Goal: Task Accomplishment & Management: Use online tool/utility

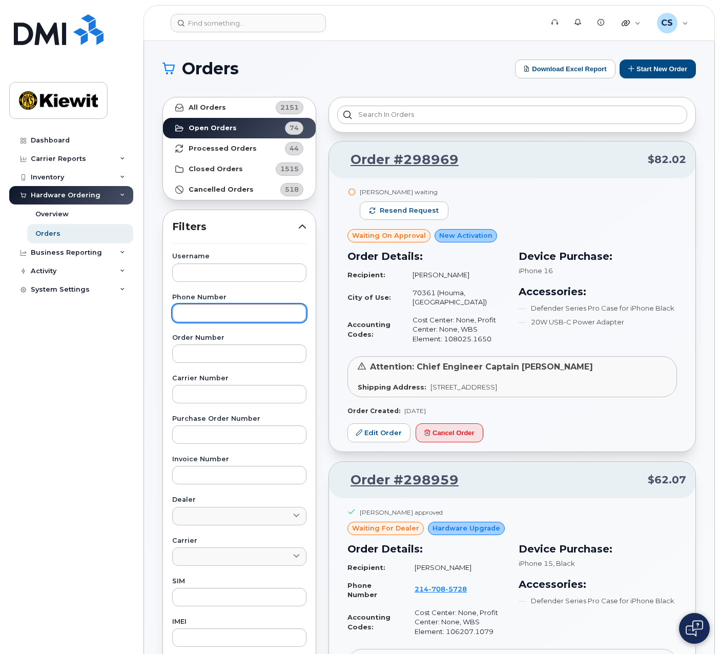
click at [231, 315] on input "text" at bounding box center [239, 313] width 134 height 18
click at [245, 280] on input "text" at bounding box center [239, 272] width 134 height 18
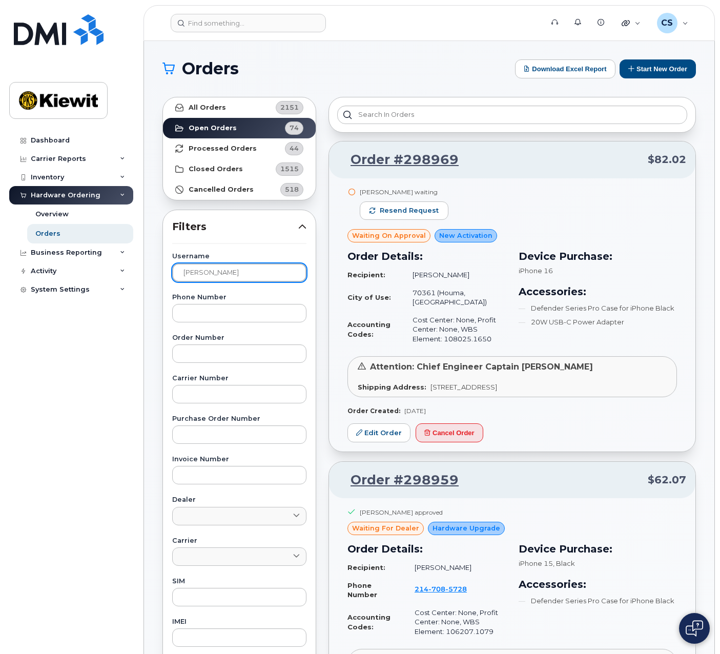
type input "[PERSON_NAME]"
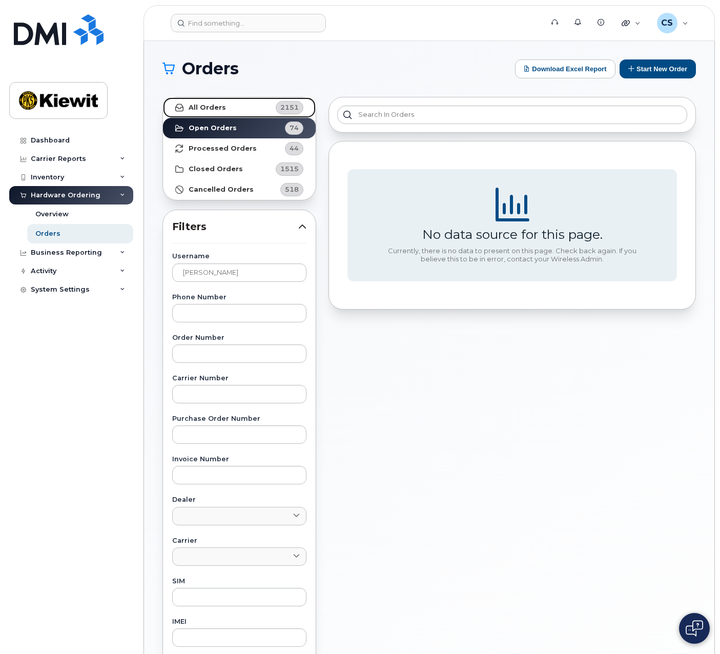
click at [220, 115] on link "All Orders 2151" at bounding box center [239, 107] width 153 height 20
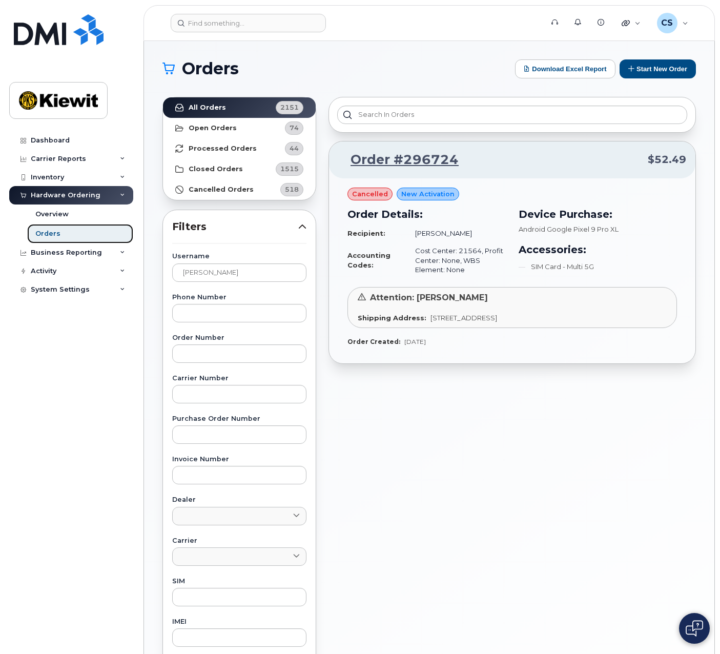
click at [98, 229] on link "Orders" at bounding box center [80, 233] width 106 height 19
click at [232, 274] on input "[PERSON_NAME]" at bounding box center [239, 272] width 134 height 18
click at [247, 130] on link "Open Orders 74" at bounding box center [239, 128] width 153 height 20
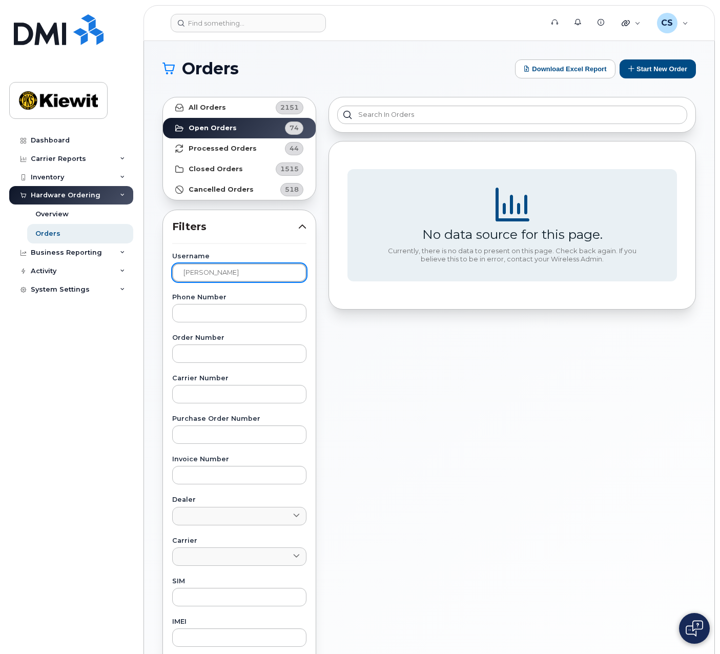
click at [202, 276] on input "[PERSON_NAME]" at bounding box center [239, 272] width 134 height 18
click at [203, 275] on input "[PERSON_NAME]" at bounding box center [239, 272] width 134 height 18
click at [205, 274] on input "[PERSON_NAME]" at bounding box center [239, 272] width 134 height 18
drag, startPoint x: 255, startPoint y: 273, endPoint x: 159, endPoint y: 271, distance: 96.3
click at [159, 271] on div "All Orders 2151 Open Orders 74 Processed Orders 44 Closed Orders 1515 Cancelled…" at bounding box center [239, 451] width 166 height 720
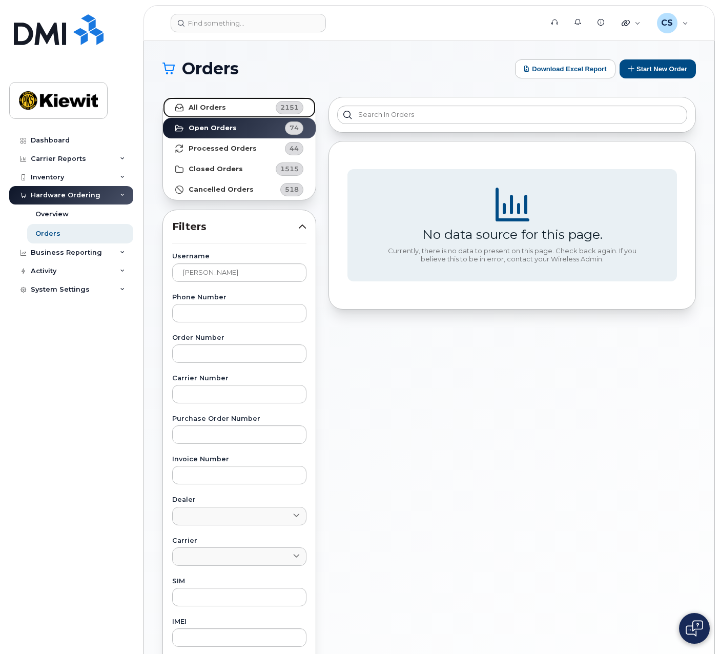
click at [208, 111] on strong "All Orders" at bounding box center [207, 107] width 37 height 8
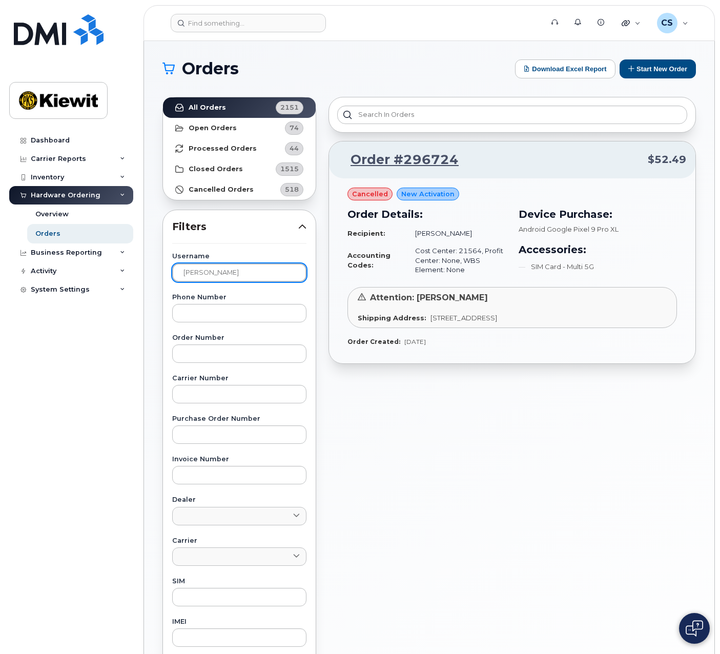
click at [235, 275] on input "[PERSON_NAME]" at bounding box center [239, 272] width 134 height 18
click at [234, 273] on input "[PERSON_NAME]" at bounding box center [239, 272] width 134 height 18
type input "[PERSON_NAME]"
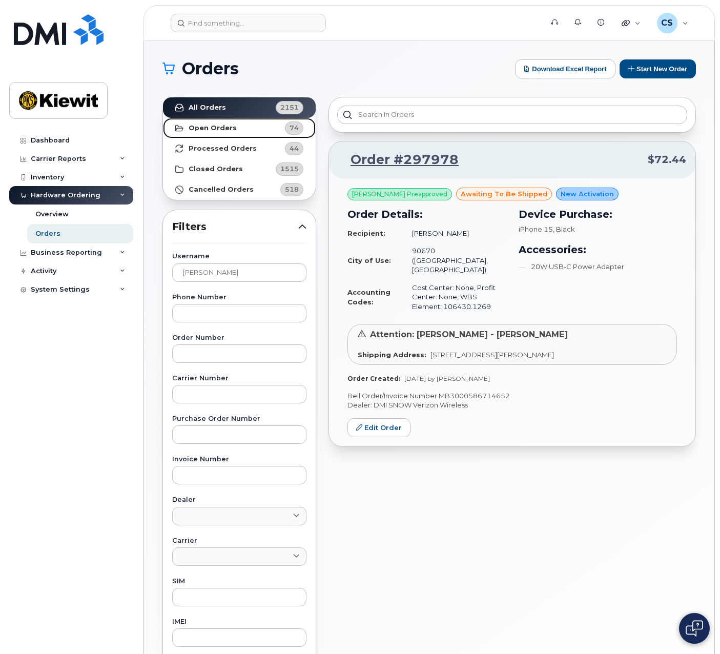
click at [215, 131] on strong "Open Orders" at bounding box center [213, 128] width 48 height 8
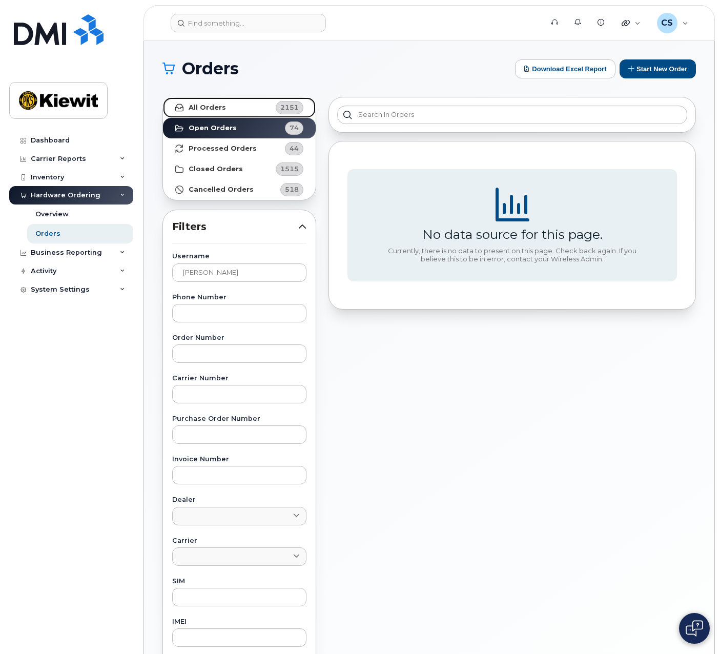
click at [206, 106] on strong "All Orders" at bounding box center [207, 107] width 37 height 8
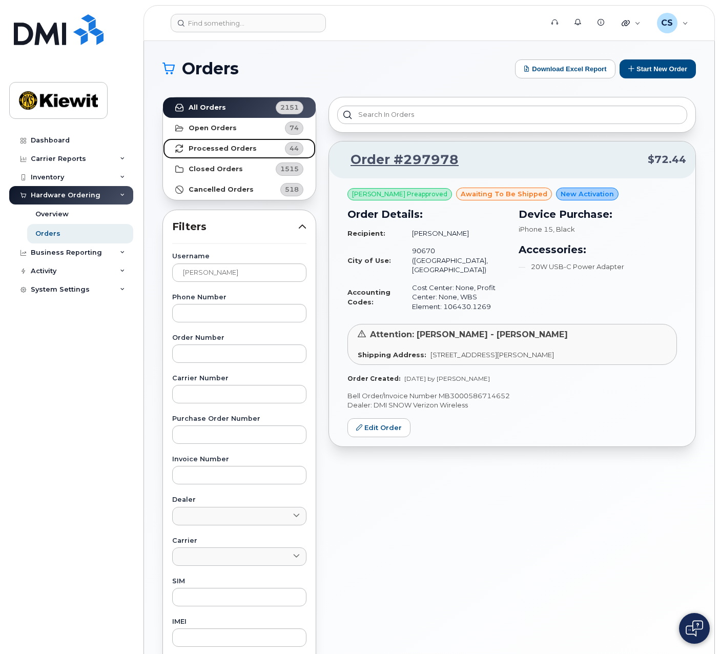
click at [229, 142] on link "Processed Orders 44" at bounding box center [239, 148] width 153 height 20
